Goal: Find specific page/section: Find specific page/section

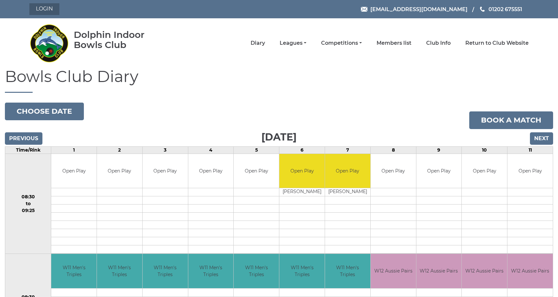
click at [47, 8] on link "Login" at bounding box center [44, 9] width 30 height 12
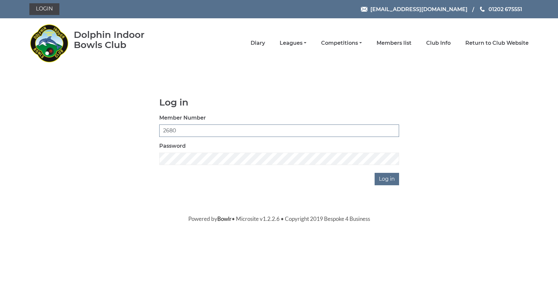
type input "2680"
click at [386, 177] on input "Log in" at bounding box center [387, 179] width 24 height 12
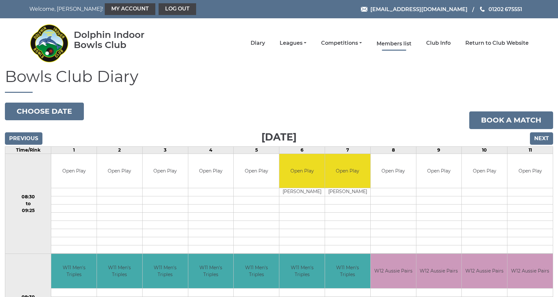
click at [402, 43] on link "Members list" at bounding box center [394, 43] width 35 height 7
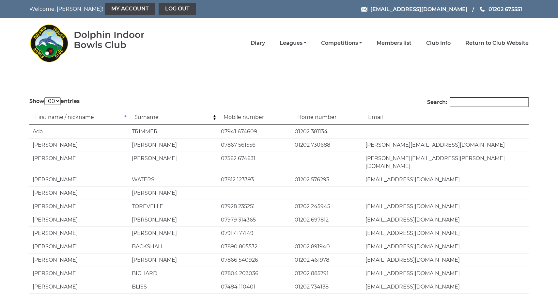
select select "100"
click at [468, 102] on input "Search:" at bounding box center [489, 102] width 79 height 10
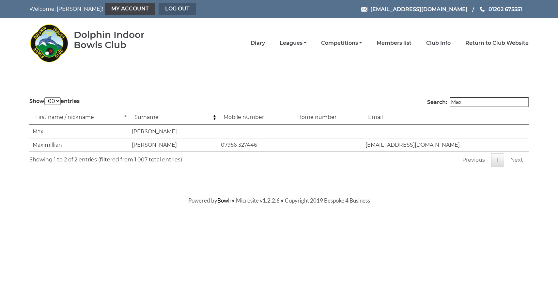
type input "Max"
click at [159, 8] on link "Log out" at bounding box center [178, 9] width 38 height 12
